Goal: Task Accomplishment & Management: Manage account settings

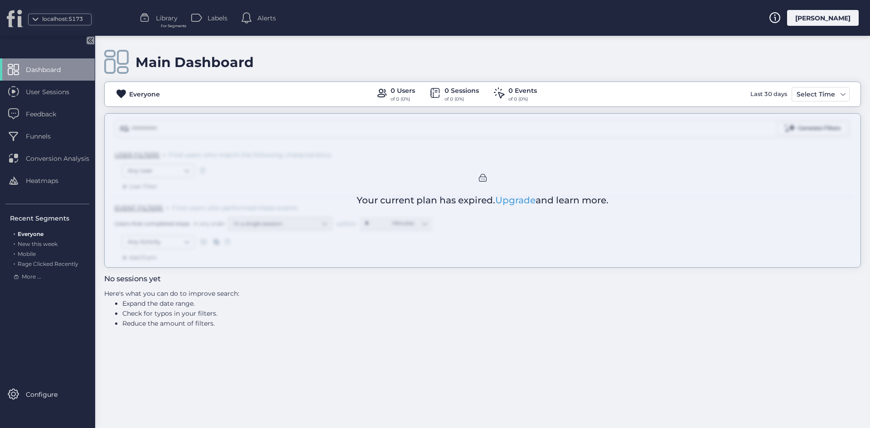
drag, startPoint x: 805, startPoint y: 18, endPoint x: 827, endPoint y: 19, distance: 22.3
click at [819, 20] on div "[PERSON_NAME]" at bounding box center [814, 18] width 90 height 16
click at [827, 19] on div "[PERSON_NAME]" at bounding box center [823, 18] width 72 height 16
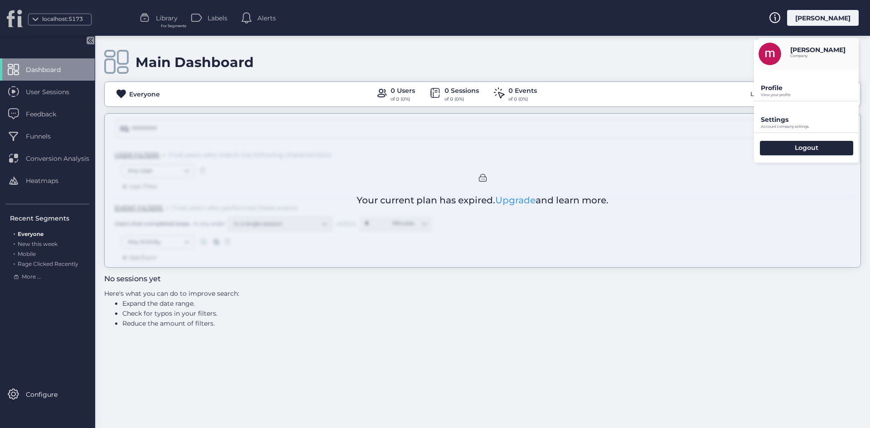
click at [790, 122] on p "Settings" at bounding box center [810, 120] width 98 height 8
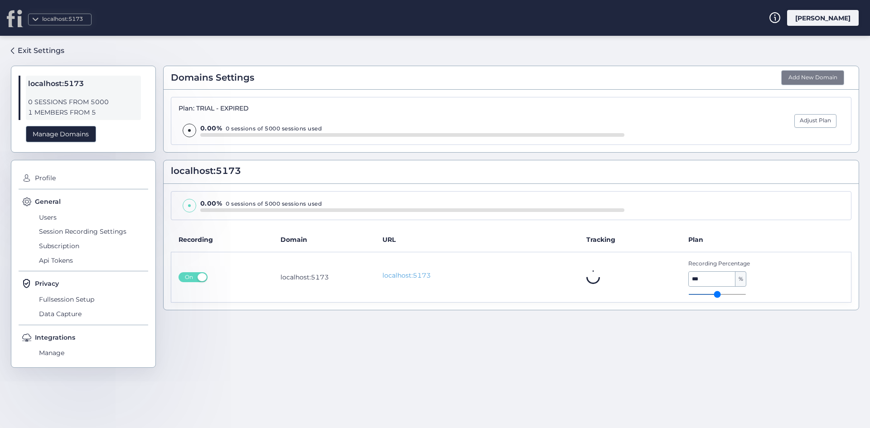
click at [810, 79] on button "Add New Domain" at bounding box center [812, 77] width 63 height 15
click at [73, 131] on div "Manage Domains" at bounding box center [61, 134] width 70 height 17
click at [87, 129] on div "Manage Domains" at bounding box center [61, 134] width 70 height 17
click at [77, 105] on span "0 SESSIONS FROM 5000" at bounding box center [83, 102] width 111 height 10
click at [76, 105] on span "0 SESSIONS FROM 5000" at bounding box center [83, 102] width 111 height 10
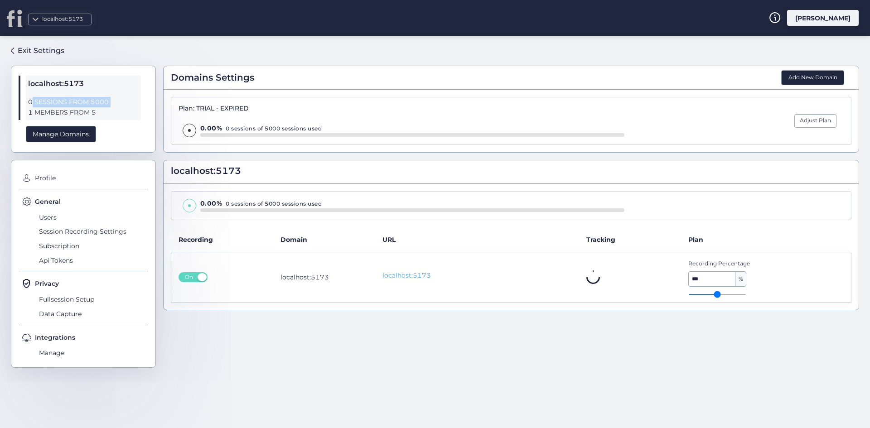
click at [76, 105] on span "0 SESSIONS FROM 5000" at bounding box center [83, 102] width 111 height 10
click at [56, 105] on span "0 SESSIONS FROM 5000" at bounding box center [83, 102] width 111 height 10
click at [59, 124] on div "localhost:5173 0 SESSIONS FROM 5000 1 MEMBERS FROM 5 Manage Domains" at bounding box center [83, 109] width 145 height 87
click at [59, 134] on div "Manage Domains" at bounding box center [61, 134] width 70 height 17
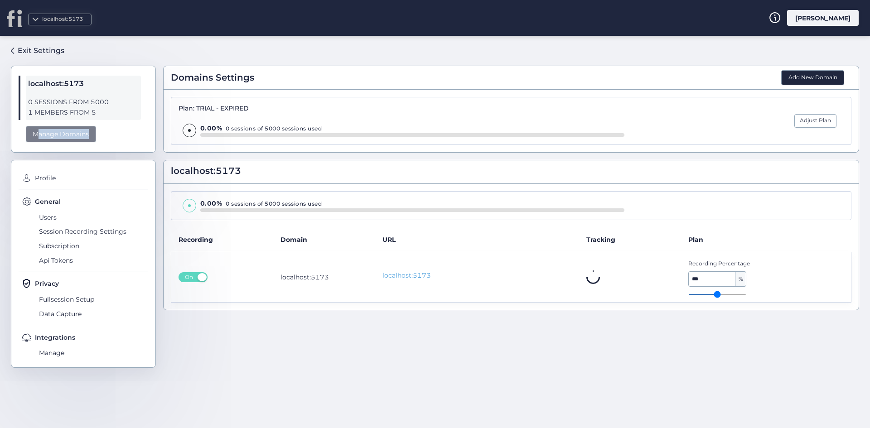
click at [59, 134] on div "Manage Domains" at bounding box center [61, 134] width 70 height 17
click at [226, 113] on div "Plan: TRIAL - EXPIRED 0.00% 0 sessions of 5000 sessions used" at bounding box center [402, 121] width 446 height 33
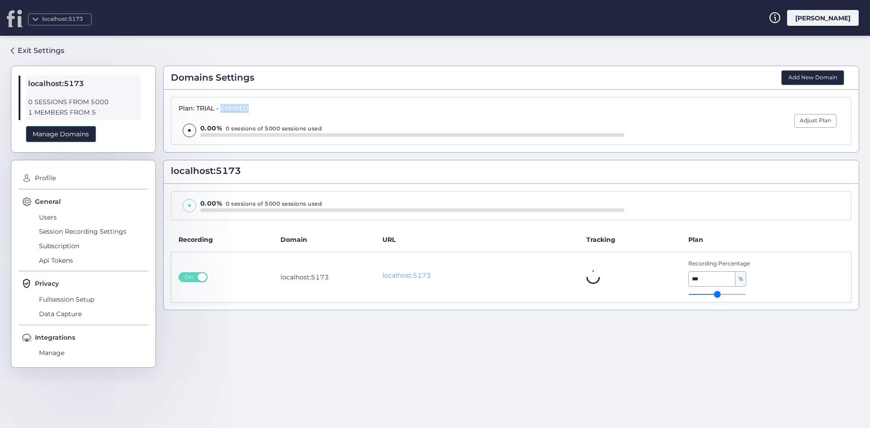
click at [226, 113] on div "Plan: TRIAL - EXPIRED 0.00% 0 sessions of 5000 sessions used" at bounding box center [402, 121] width 446 height 33
click at [233, 128] on div "0.00% 0 sessions of 5000 sessions used" at bounding box center [412, 129] width 424 height 10
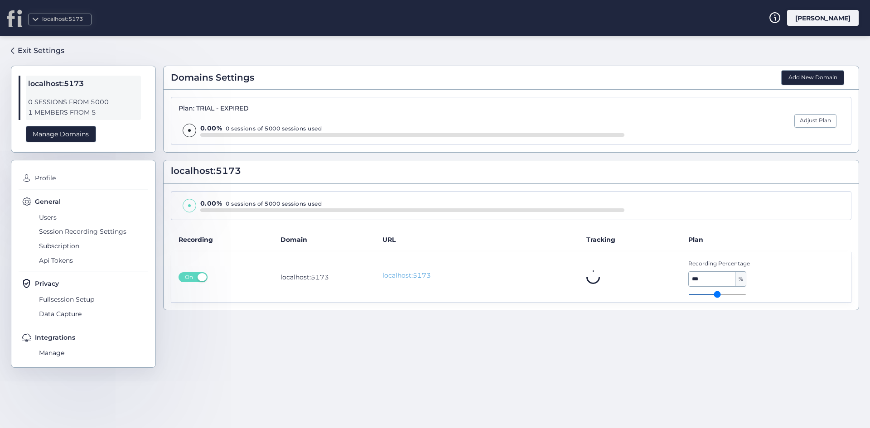
click at [820, 24] on div "[PERSON_NAME]" at bounding box center [823, 18] width 72 height 16
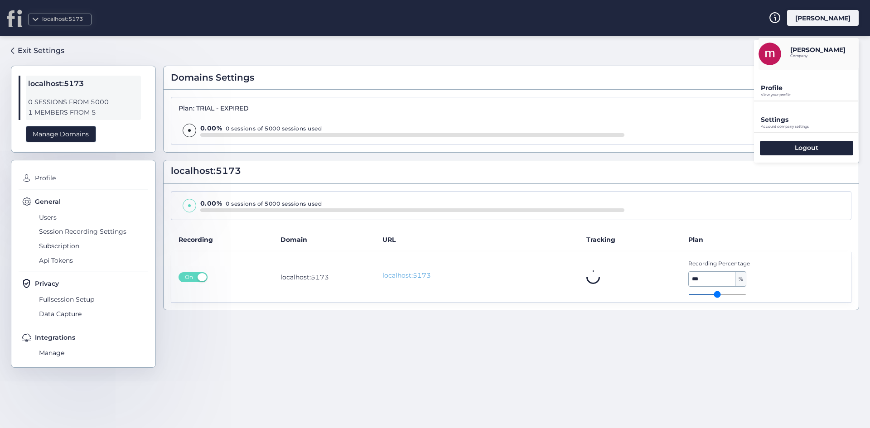
click at [793, 117] on p "Settings" at bounding box center [810, 120] width 98 height 8
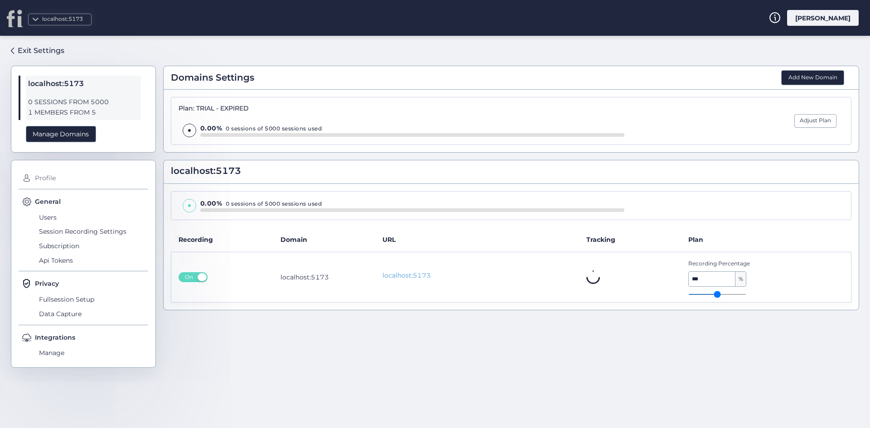
click at [53, 185] on span "Profile" at bounding box center [91, 178] width 116 height 15
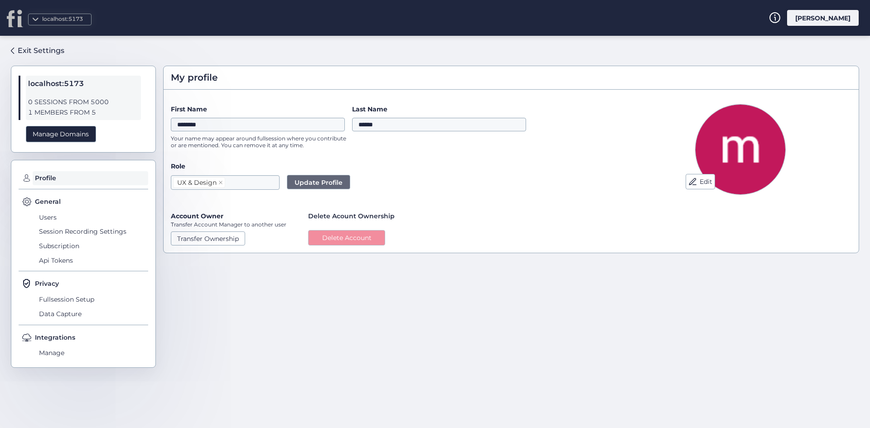
click at [361, 240] on button "Delete Account" at bounding box center [346, 237] width 77 height 15
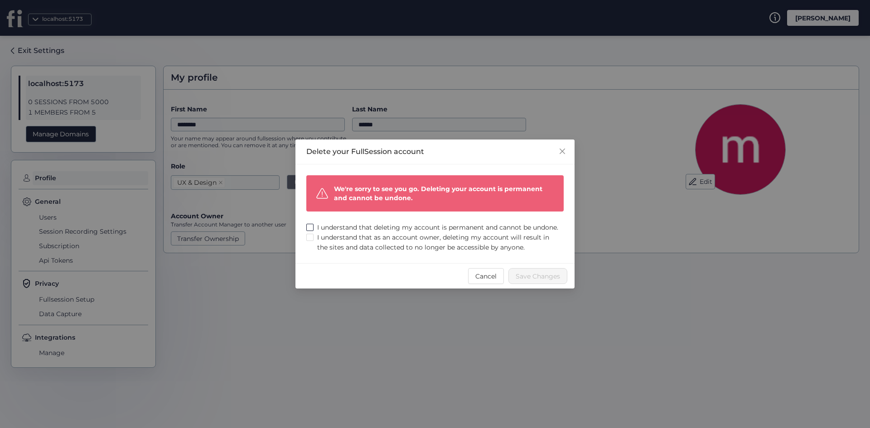
click at [347, 226] on span "I understand that deleting my account is permanent and cannot be undone." at bounding box center [438, 228] width 248 height 10
click at [347, 233] on span "I understand that deleting my account is permanent and cannot be undone." at bounding box center [438, 228] width 248 height 10
click at [360, 250] on span "I understand that as an account owner, deleting my account will result in the s…" at bounding box center [439, 243] width 250 height 20
click at [355, 232] on span "I understand that deleting my account is permanent and cannot be undone." at bounding box center [438, 228] width 248 height 10
click at [552, 281] on span "Save Changes" at bounding box center [538, 277] width 44 height 10
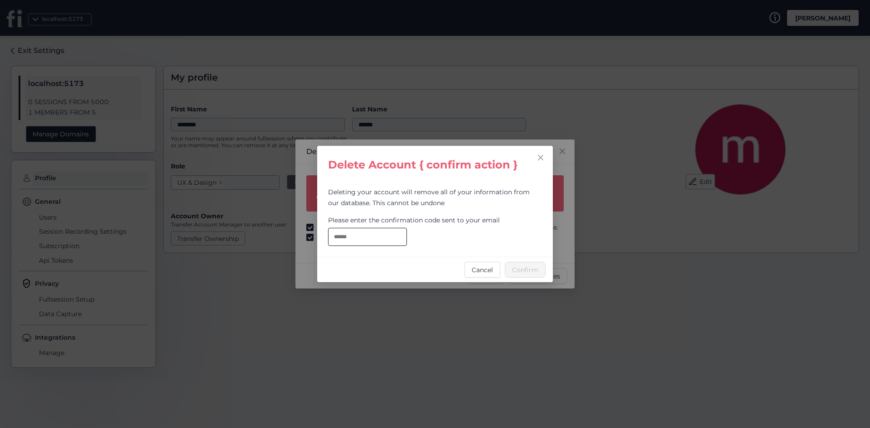
drag, startPoint x: 379, startPoint y: 237, endPoint x: 383, endPoint y: 238, distance: 4.6
click at [378, 237] on input "text" at bounding box center [367, 237] width 79 height 18
paste input "**********"
type input "**********"
click at [517, 267] on span "Confirm" at bounding box center [525, 270] width 26 height 10
